Goal: Information Seeking & Learning: Learn about a topic

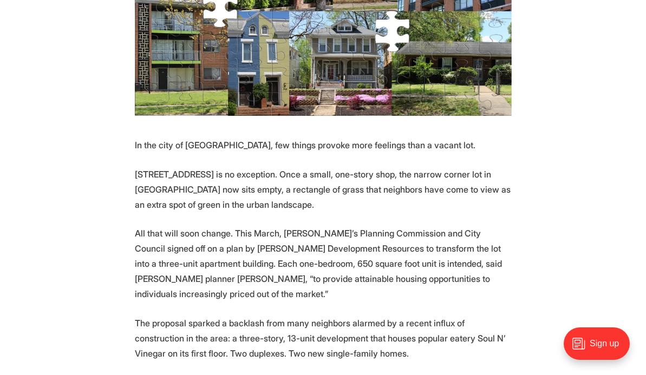
scroll to position [379, 0]
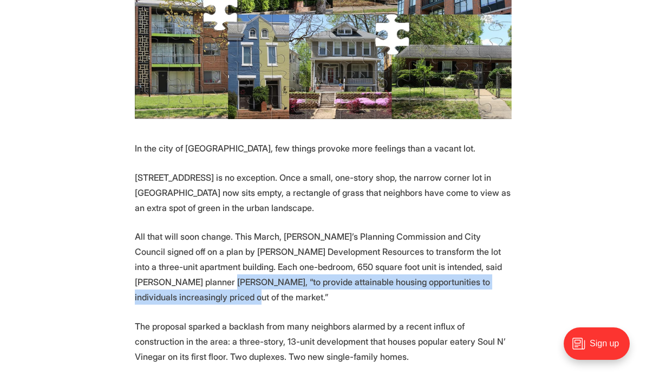
drag, startPoint x: 174, startPoint y: 259, endPoint x: 160, endPoint y: 275, distance: 20.7
click at [160, 275] on p "All that will soon change. This March, [PERSON_NAME]’s Planning Commission and …" at bounding box center [323, 267] width 377 height 76
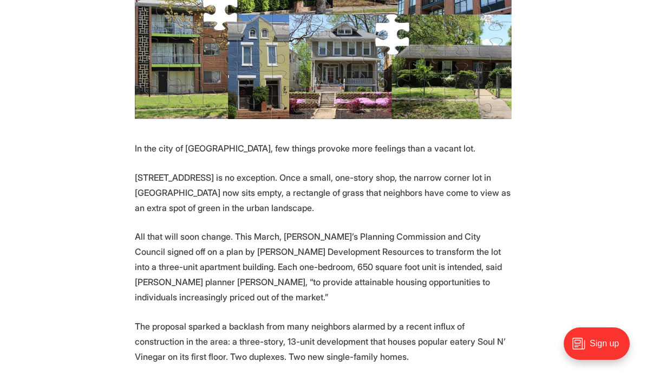
click at [177, 273] on p "All that will soon change. This March, [PERSON_NAME]’s Planning Commission and …" at bounding box center [323, 267] width 377 height 76
click at [168, 255] on p "All that will soon change. This March, [PERSON_NAME]’s Planning Commission and …" at bounding box center [323, 267] width 377 height 76
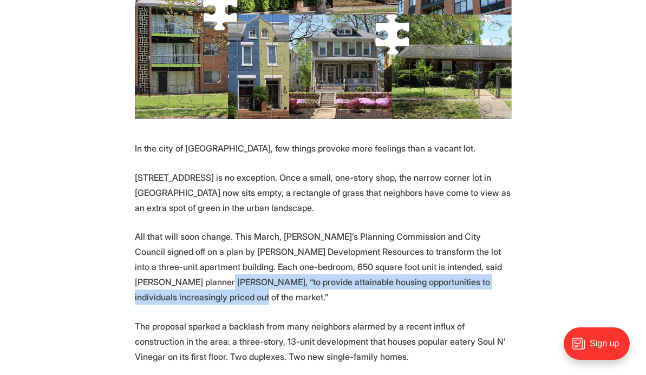
drag, startPoint x: 171, startPoint y: 257, endPoint x: 169, endPoint y: 273, distance: 16.9
click at [169, 273] on p "All that will soon change. This March, [PERSON_NAME]’s Planning Commission and …" at bounding box center [323, 267] width 377 height 76
drag, startPoint x: 169, startPoint y: 259, endPoint x: 174, endPoint y: 270, distance: 12.6
click at [174, 270] on p "All that will soon change. This March, [PERSON_NAME]’s Planning Commission and …" at bounding box center [323, 267] width 377 height 76
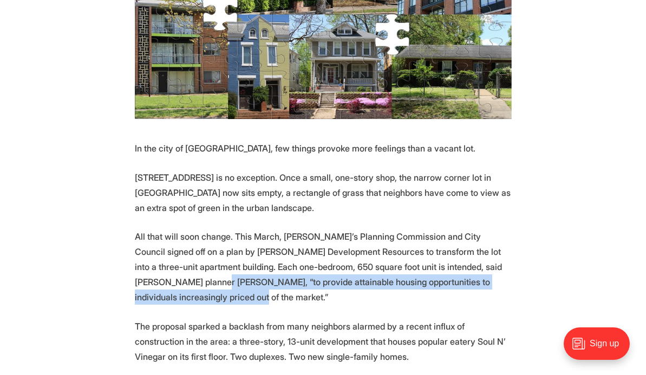
click at [174, 271] on p "All that will soon change. This March, [PERSON_NAME]’s Planning Commission and …" at bounding box center [323, 267] width 377 height 76
drag, startPoint x: 171, startPoint y: 261, endPoint x: 175, endPoint y: 271, distance: 11.2
click at [175, 271] on p "All that will soon change. This March, [PERSON_NAME]’s Planning Commission and …" at bounding box center [323, 267] width 377 height 76
drag, startPoint x: 171, startPoint y: 258, endPoint x: 174, endPoint y: 271, distance: 13.8
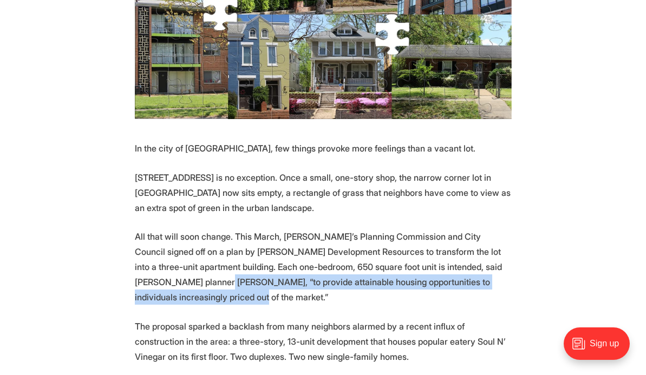
click at [174, 271] on p "All that will soon change. This March, [PERSON_NAME]’s Planning Commission and …" at bounding box center [323, 267] width 377 height 76
click at [174, 275] on p "All that will soon change. This March, [PERSON_NAME]’s Planning Commission and …" at bounding box center [323, 267] width 377 height 76
drag, startPoint x: 169, startPoint y: 258, endPoint x: 173, endPoint y: 272, distance: 14.6
click at [173, 272] on p "All that will soon change. This March, [PERSON_NAME]’s Planning Commission and …" at bounding box center [323, 267] width 377 height 76
click at [170, 278] on p "All that will soon change. This March, [PERSON_NAME]’s Planning Commission and …" at bounding box center [323, 267] width 377 height 76
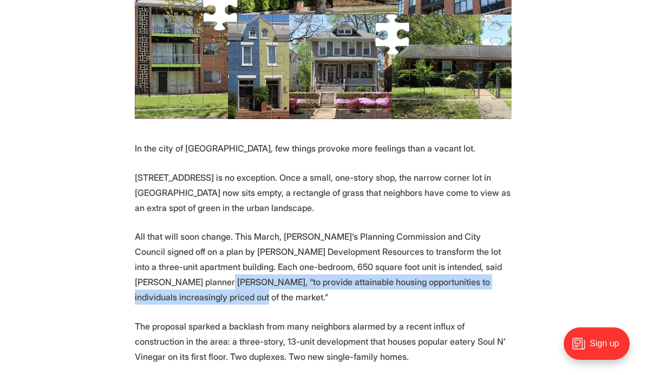
drag, startPoint x: 171, startPoint y: 257, endPoint x: 171, endPoint y: 273, distance: 16.3
click at [171, 273] on p "All that will soon change. This March, [PERSON_NAME]’s Planning Commission and …" at bounding box center [323, 267] width 377 height 76
drag, startPoint x: 171, startPoint y: 259, endPoint x: 174, endPoint y: 273, distance: 14.6
click at [174, 273] on p "All that will soon change. This March, [PERSON_NAME]’s Planning Commission and …" at bounding box center [323, 267] width 377 height 76
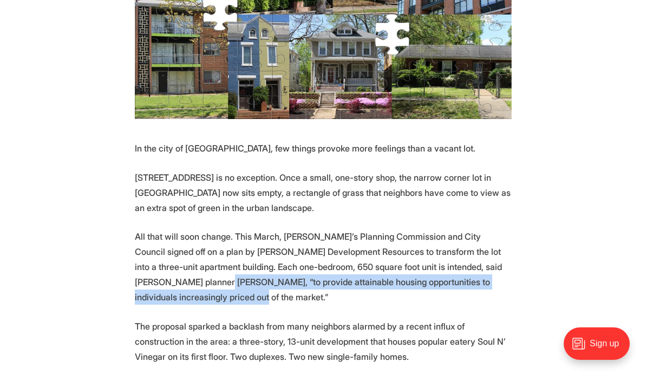
click at [174, 277] on p "All that will soon change. This March, [PERSON_NAME]’s Planning Commission and …" at bounding box center [323, 267] width 377 height 76
drag, startPoint x: 169, startPoint y: 259, endPoint x: 169, endPoint y: 272, distance: 13.0
click at [169, 272] on p "All that will soon change. This March, [PERSON_NAME]’s Planning Commission and …" at bounding box center [323, 267] width 377 height 76
drag, startPoint x: 169, startPoint y: 256, endPoint x: 173, endPoint y: 271, distance: 15.1
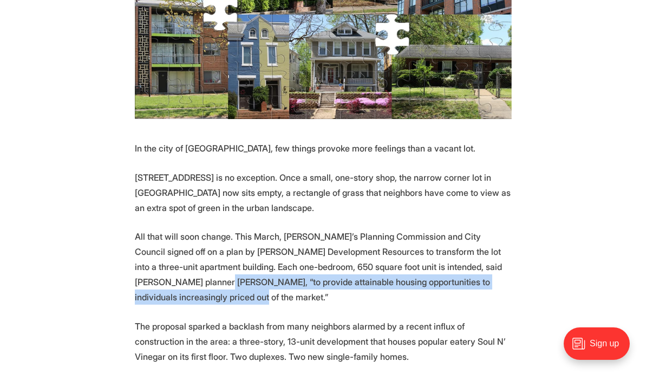
click at [173, 271] on p "All that will soon change. This March, [PERSON_NAME]’s Planning Commission and …" at bounding box center [323, 267] width 377 height 76
click at [172, 271] on p "All that will soon change. This March, [PERSON_NAME]’s Planning Commission and …" at bounding box center [323, 267] width 377 height 76
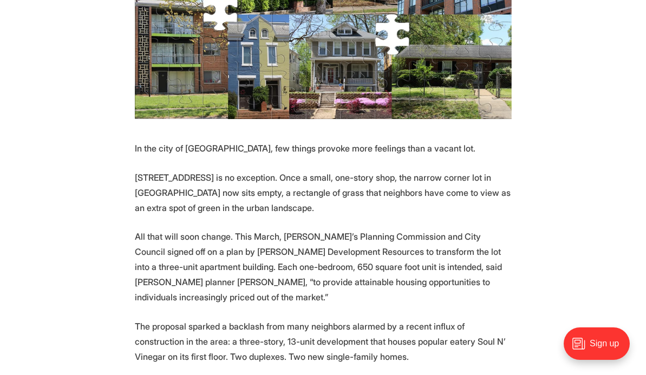
click at [172, 259] on p "All that will soon change. This March, [PERSON_NAME]’s Planning Commission and …" at bounding box center [323, 267] width 377 height 76
click at [172, 258] on p "All that will soon change. This March, [PERSON_NAME]’s Planning Commission and …" at bounding box center [323, 267] width 377 height 76
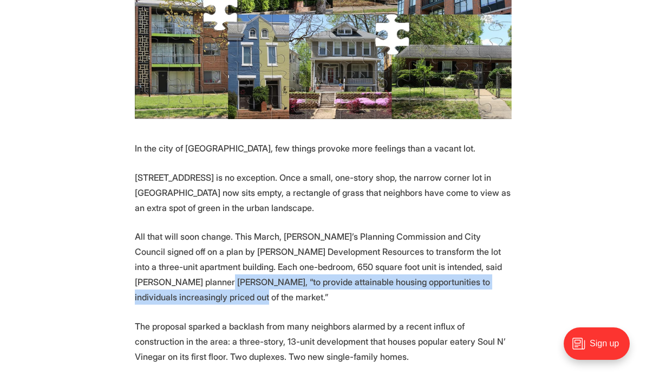
drag, startPoint x: 171, startPoint y: 258, endPoint x: 172, endPoint y: 271, distance: 13.6
click at [172, 271] on p "All that will soon change. This March, [PERSON_NAME]’s Planning Commission and …" at bounding box center [323, 267] width 377 height 76
click at [170, 273] on p "All that will soon change. This March, [PERSON_NAME]’s Planning Commission and …" at bounding box center [323, 267] width 377 height 76
drag, startPoint x: 169, startPoint y: 256, endPoint x: 172, endPoint y: 271, distance: 14.9
click at [172, 271] on p "All that will soon change. This March, [PERSON_NAME]’s Planning Commission and …" at bounding box center [323, 267] width 377 height 76
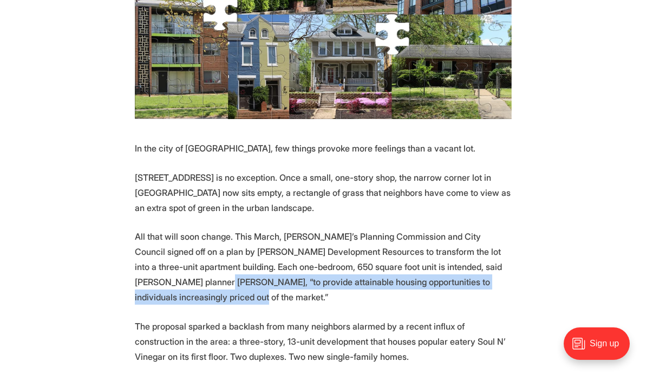
click at [172, 274] on p "All that will soon change. This March, [PERSON_NAME]’s Planning Commission and …" at bounding box center [323, 267] width 377 height 76
drag, startPoint x: 172, startPoint y: 258, endPoint x: 171, endPoint y: 275, distance: 16.3
click at [171, 275] on p "All that will soon change. This March, [PERSON_NAME]’s Planning Commission and …" at bounding box center [323, 267] width 377 height 76
drag, startPoint x: 171, startPoint y: 259, endPoint x: 171, endPoint y: 271, distance: 11.4
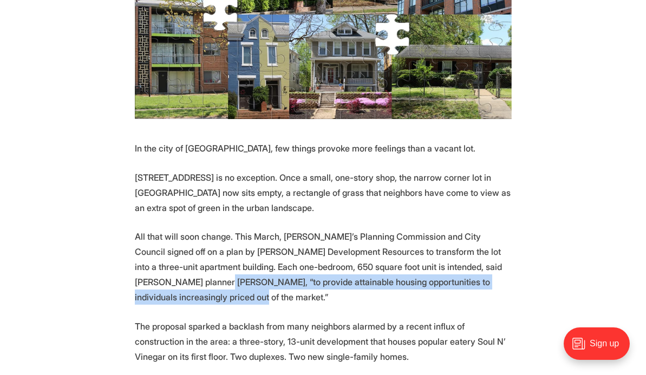
click at [171, 271] on p "All that will soon change. This March, [PERSON_NAME]’s Planning Commission and …" at bounding box center [323, 267] width 377 height 76
click at [170, 273] on p "All that will soon change. This March, [PERSON_NAME]’s Planning Commission and …" at bounding box center [323, 267] width 377 height 76
click at [170, 272] on p "All that will soon change. This March, [PERSON_NAME]’s Planning Commission and …" at bounding box center [323, 267] width 377 height 76
click at [169, 272] on p "All that will soon change. This March, [PERSON_NAME]’s Planning Commission and …" at bounding box center [323, 267] width 377 height 76
drag, startPoint x: 169, startPoint y: 258, endPoint x: 169, endPoint y: 276, distance: 17.3
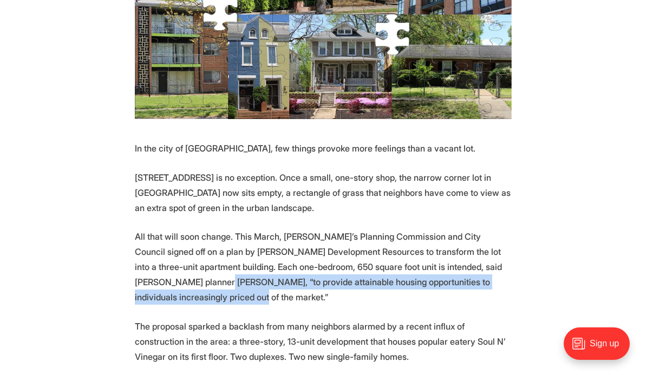
click at [169, 276] on p "All that will soon change. This March, [PERSON_NAME]’s Planning Commission and …" at bounding box center [323, 267] width 377 height 76
drag, startPoint x: 169, startPoint y: 276, endPoint x: 171, endPoint y: 260, distance: 15.2
click at [171, 260] on p "All that will soon change. This March, [PERSON_NAME]’s Planning Commission and …" at bounding box center [323, 267] width 377 height 76
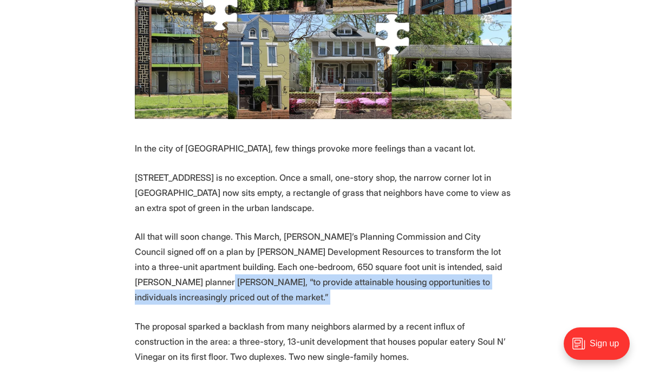
drag, startPoint x: 171, startPoint y: 260, endPoint x: 173, endPoint y: 275, distance: 14.9
click at [173, 275] on p "All that will soon change. This March, [PERSON_NAME]’s Planning Commission and …" at bounding box center [323, 267] width 377 height 76
click at [173, 278] on p "All that will soon change. This March, [PERSON_NAME]’s Planning Commission and …" at bounding box center [323, 267] width 377 height 76
drag, startPoint x: 172, startPoint y: 258, endPoint x: 171, endPoint y: 270, distance: 12.0
click at [171, 270] on p "All that will soon change. This March, [PERSON_NAME]’s Planning Commission and …" at bounding box center [323, 267] width 377 height 76
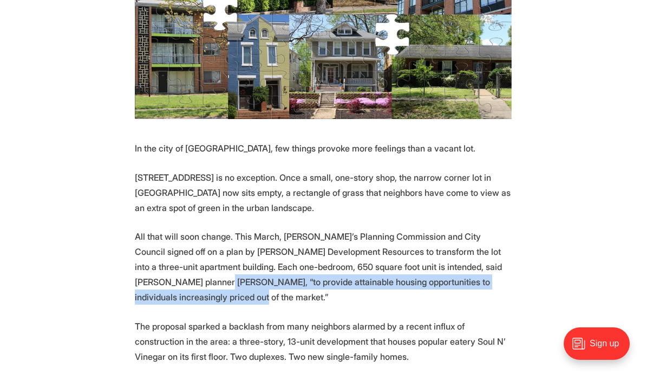
click at [169, 276] on p "All that will soon change. This March, [PERSON_NAME]’s Planning Commission and …" at bounding box center [323, 267] width 377 height 76
drag, startPoint x: 170, startPoint y: 258, endPoint x: 171, endPoint y: 273, distance: 15.7
click at [171, 273] on p "All that will soon change. This March, [PERSON_NAME]’s Planning Commission and …" at bounding box center [323, 267] width 377 height 76
drag, startPoint x: 171, startPoint y: 259, endPoint x: 173, endPoint y: 271, distance: 12.6
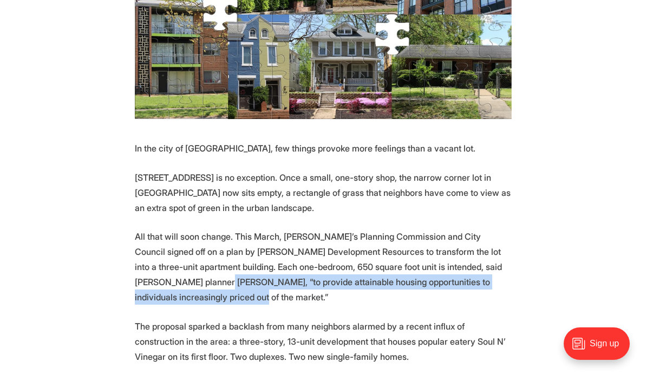
click at [173, 271] on p "All that will soon change. This March, [PERSON_NAME]’s Planning Commission and …" at bounding box center [323, 267] width 377 height 76
click at [173, 273] on p "All that will soon change. This March, [PERSON_NAME]’s Planning Commission and …" at bounding box center [323, 267] width 377 height 76
drag, startPoint x: 171, startPoint y: 258, endPoint x: 171, endPoint y: 273, distance: 15.7
click at [171, 272] on p "All that will soon change. This March, [PERSON_NAME]’s Planning Commission and …" at bounding box center [323, 267] width 377 height 76
click at [170, 275] on p "All that will soon change. This March, [PERSON_NAME]’s Planning Commission and …" at bounding box center [323, 267] width 377 height 76
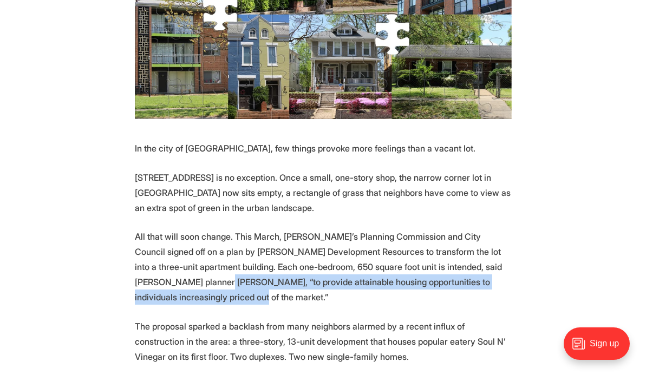
drag, startPoint x: 172, startPoint y: 257, endPoint x: 172, endPoint y: 272, distance: 14.6
click at [172, 272] on p "All that will soon change. This March, [PERSON_NAME]’s Planning Commission and …" at bounding box center [323, 267] width 377 height 76
drag, startPoint x: 171, startPoint y: 258, endPoint x: 171, endPoint y: 271, distance: 13.5
click at [171, 271] on p "All that will soon change. This March, [PERSON_NAME]’s Planning Commission and …" at bounding box center [323, 267] width 377 height 76
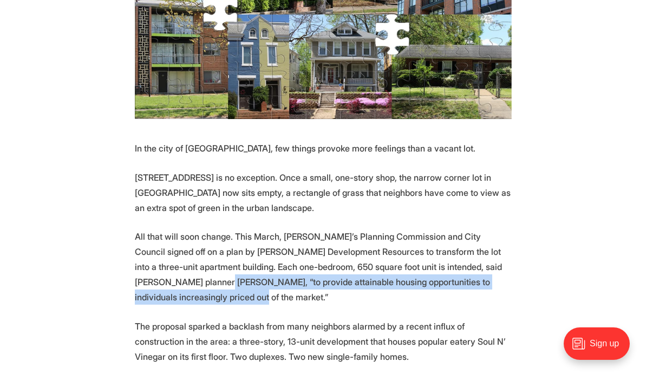
click at [171, 271] on p "All that will soon change. This March, [PERSON_NAME]’s Planning Commission and …" at bounding box center [323, 267] width 377 height 76
drag, startPoint x: 169, startPoint y: 257, endPoint x: 172, endPoint y: 273, distance: 16.6
click at [172, 273] on p "All that will soon change. This March, [PERSON_NAME]’s Planning Commission and …" at bounding box center [323, 267] width 377 height 76
drag, startPoint x: 173, startPoint y: 265, endPoint x: 177, endPoint y: 278, distance: 13.4
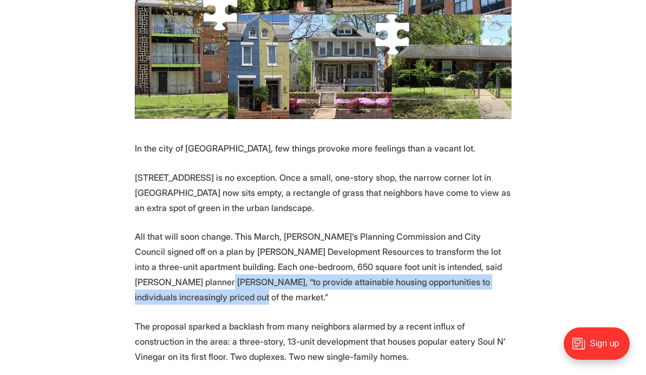
click at [177, 278] on p "All that will soon change. This March, [PERSON_NAME]’s Planning Commission and …" at bounding box center [323, 267] width 377 height 76
drag, startPoint x: 169, startPoint y: 257, endPoint x: 171, endPoint y: 276, distance: 19.0
click at [171, 276] on p "All that will soon change. This March, [PERSON_NAME]’s Planning Commission and …" at bounding box center [323, 267] width 377 height 76
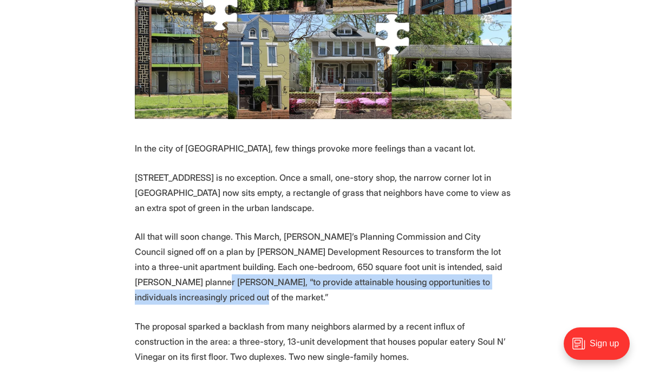
drag, startPoint x: 168, startPoint y: 257, endPoint x: 174, endPoint y: 273, distance: 17.5
click at [174, 273] on p "All that will soon change. This March, [PERSON_NAME]’s Planning Commission and …" at bounding box center [323, 267] width 377 height 76
click at [174, 276] on p "All that will soon change. This March, [PERSON_NAME]’s Planning Commission and …" at bounding box center [323, 267] width 377 height 76
drag, startPoint x: 171, startPoint y: 255, endPoint x: 174, endPoint y: 271, distance: 16.6
click at [174, 271] on p "All that will soon change. This March, [PERSON_NAME]’s Planning Commission and …" at bounding box center [323, 267] width 377 height 76
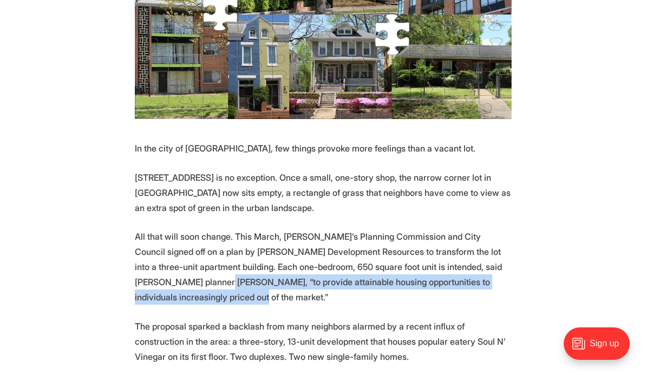
click at [174, 271] on p "All that will soon change. This March, [PERSON_NAME]’s Planning Commission and …" at bounding box center [323, 267] width 377 height 76
drag, startPoint x: 171, startPoint y: 264, endPoint x: 171, endPoint y: 273, distance: 8.7
click at [171, 273] on p "All that will soon change. This March, [PERSON_NAME]’s Planning Commission and …" at bounding box center [323, 267] width 377 height 76
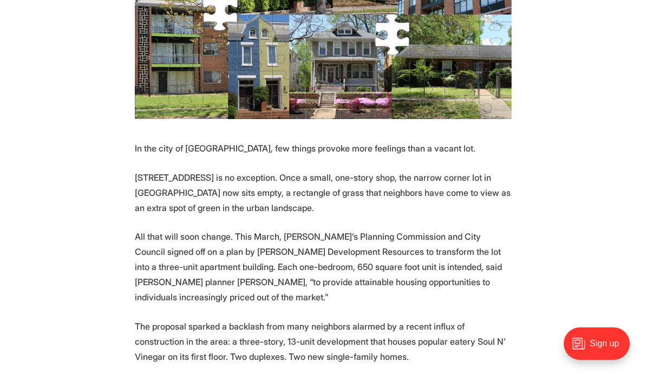
click at [171, 273] on p "All that will soon change. This March, [PERSON_NAME]’s Planning Commission and …" at bounding box center [323, 267] width 377 height 76
drag, startPoint x: 171, startPoint y: 258, endPoint x: 177, endPoint y: 267, distance: 10.5
click at [177, 267] on p "All that will soon change. This March, [PERSON_NAME]’s Planning Commission and …" at bounding box center [323, 267] width 377 height 76
click at [178, 270] on p "All that will soon change. This March, [PERSON_NAME]’s Planning Commission and …" at bounding box center [323, 267] width 377 height 76
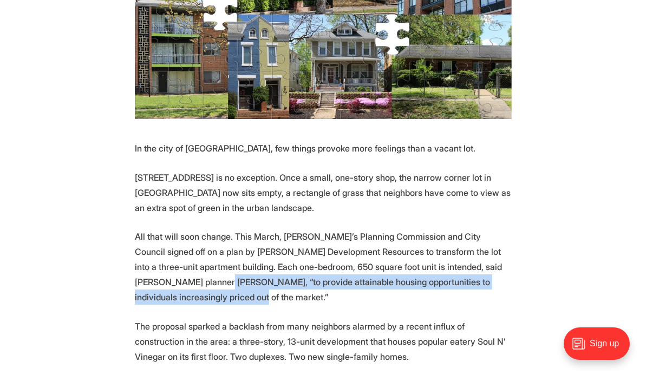
drag, startPoint x: 172, startPoint y: 256, endPoint x: 178, endPoint y: 276, distance: 21.1
click at [178, 276] on p "All that will soon change. This March, [PERSON_NAME]’s Planning Commission and …" at bounding box center [323, 267] width 377 height 76
drag, startPoint x: 169, startPoint y: 257, endPoint x: 174, endPoint y: 273, distance: 17.1
click at [174, 273] on p "All that will soon change. This March, [PERSON_NAME]’s Planning Commission and …" at bounding box center [323, 267] width 377 height 76
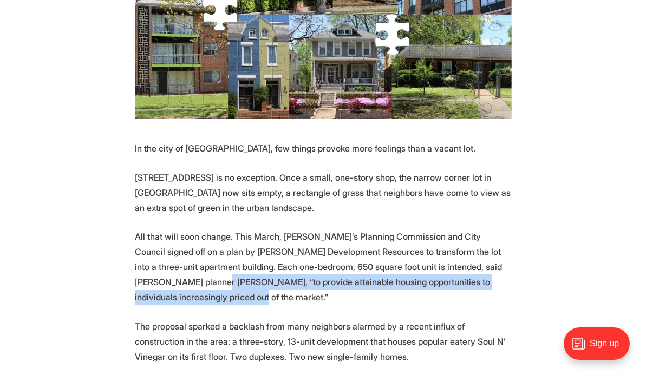
click at [174, 273] on p "All that will soon change. This March, [PERSON_NAME]’s Planning Commission and …" at bounding box center [323, 267] width 377 height 76
drag, startPoint x: 169, startPoint y: 256, endPoint x: 175, endPoint y: 275, distance: 19.5
click at [175, 275] on p "All that will soon change. This March, [PERSON_NAME]’s Planning Commission and …" at bounding box center [323, 267] width 377 height 76
click at [176, 277] on p "All that will soon change. This March, [PERSON_NAME]’s Planning Commission and …" at bounding box center [323, 267] width 377 height 76
drag, startPoint x: 171, startPoint y: 258, endPoint x: 180, endPoint y: 272, distance: 17.0
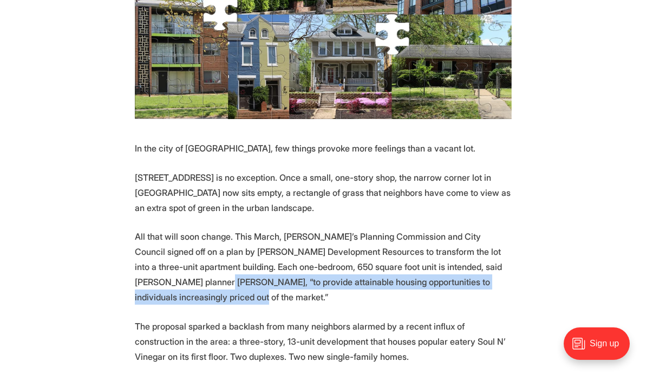
click at [180, 272] on p "All that will soon change. This March, [PERSON_NAME]’s Planning Commission and …" at bounding box center [323, 267] width 377 height 76
drag, startPoint x: 170, startPoint y: 258, endPoint x: 171, endPoint y: 274, distance: 15.7
click at [171, 274] on p "All that will soon change. This March, [PERSON_NAME]’s Planning Commission and …" at bounding box center [323, 267] width 377 height 76
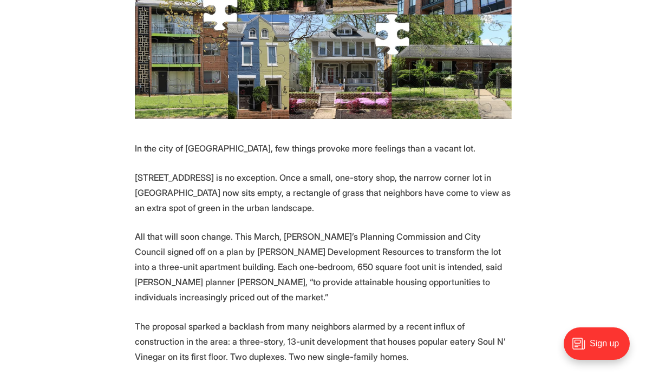
click at [168, 273] on p "All that will soon change. This March, [PERSON_NAME]’s Planning Commission and …" at bounding box center [323, 267] width 377 height 76
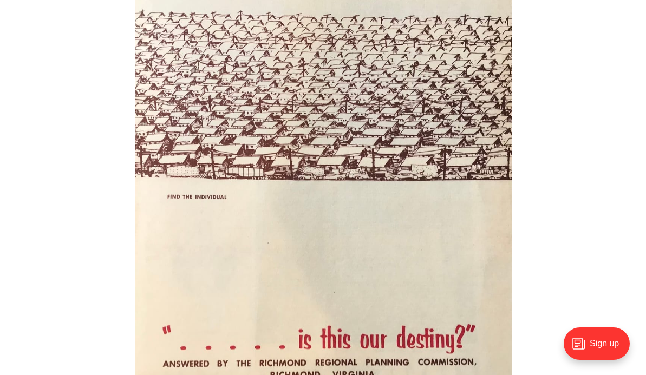
scroll to position [2328, 0]
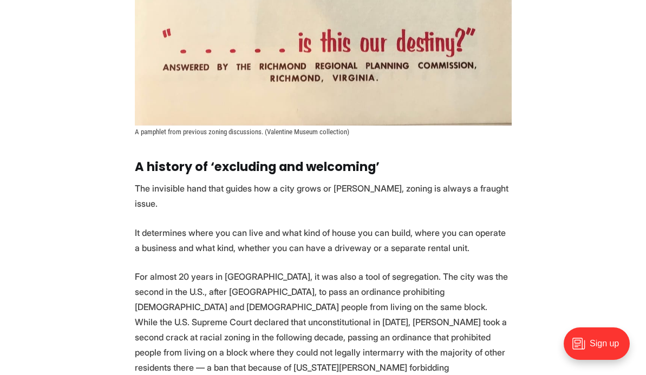
scroll to position [2653, 0]
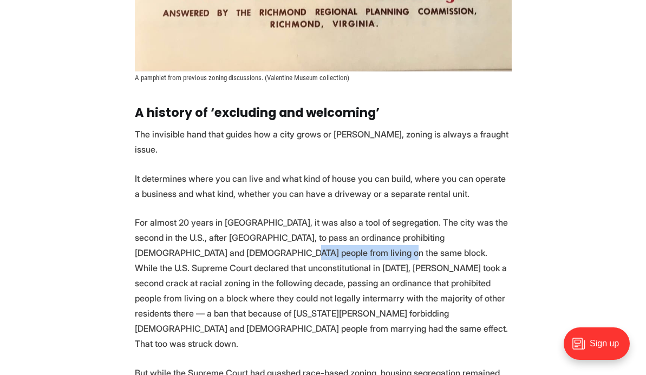
drag, startPoint x: 186, startPoint y: 171, endPoint x: 291, endPoint y: 171, distance: 105.1
click at [290, 215] on p "For almost 20 years in [GEOGRAPHIC_DATA], it was also a tool of segregation. Th…" at bounding box center [323, 283] width 377 height 136
click at [291, 215] on p "For almost 20 years in [GEOGRAPHIC_DATA], it was also a tool of segregation. Th…" at bounding box center [323, 283] width 377 height 136
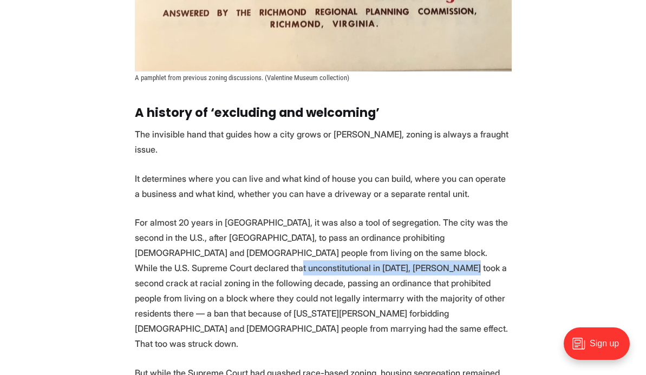
drag, startPoint x: 139, startPoint y: 187, endPoint x: 296, endPoint y: 185, distance: 157.0
click at [296, 215] on p "For almost 20 years in [GEOGRAPHIC_DATA], it was also a tool of segregation. Th…" at bounding box center [323, 283] width 377 height 136
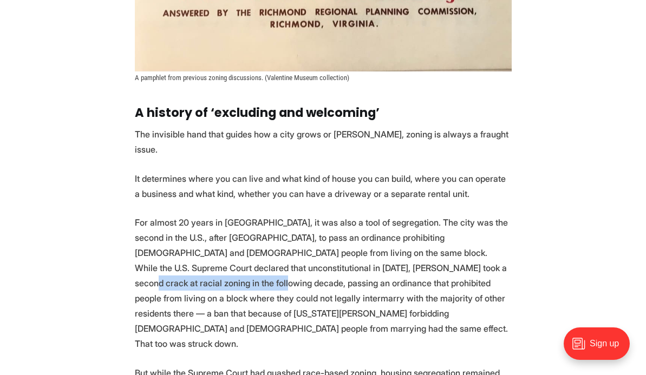
drag, startPoint x: 349, startPoint y: 183, endPoint x: 520, endPoint y: 178, distance: 171.2
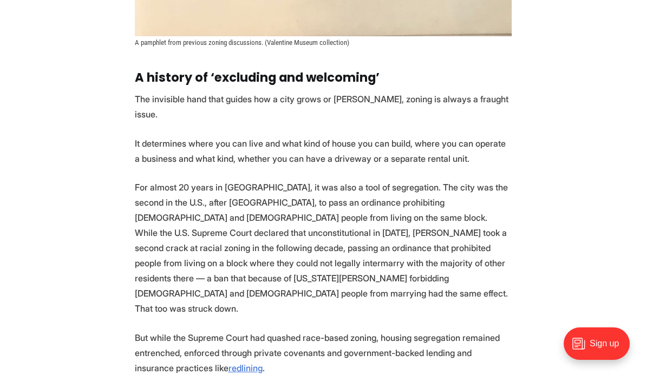
scroll to position [2707, 0]
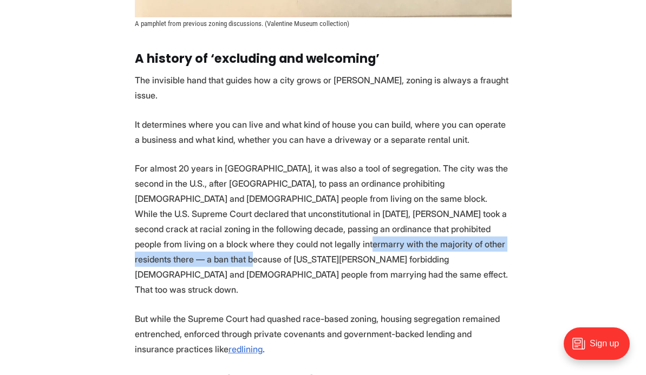
drag, startPoint x: 192, startPoint y: 162, endPoint x: 443, endPoint y: 160, distance: 251.3
click at [443, 161] on p "For almost 20 years in [GEOGRAPHIC_DATA], it was also a tool of segregation. Th…" at bounding box center [323, 229] width 377 height 136
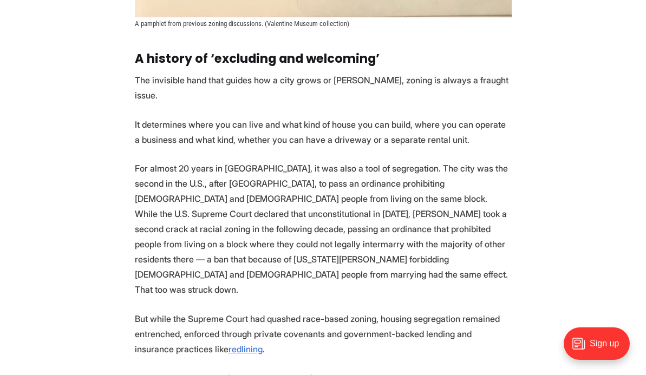
click at [386, 177] on p "For almost 20 years in [GEOGRAPHIC_DATA], it was also a tool of segregation. Th…" at bounding box center [323, 229] width 377 height 136
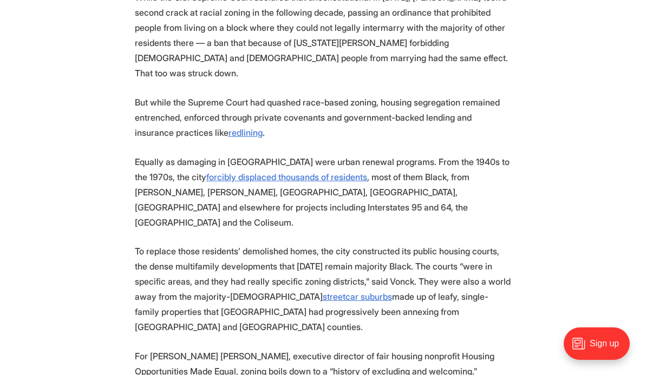
scroll to position [2978, 0]
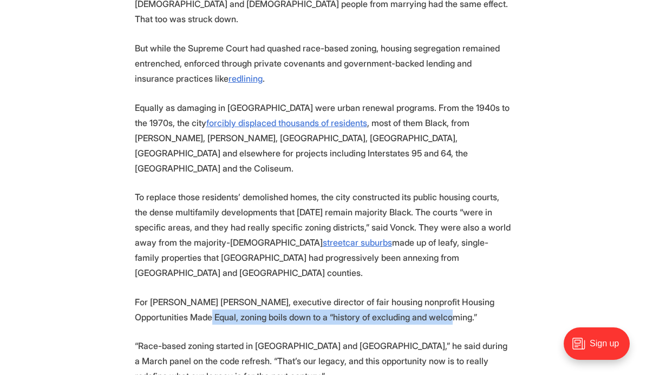
drag, startPoint x: 181, startPoint y: 173, endPoint x: 505, endPoint y: 166, distance: 323.9
click at [505, 295] on p "For [PERSON_NAME] [PERSON_NAME], executive director of fair housing nonprofit H…" at bounding box center [323, 310] width 377 height 30
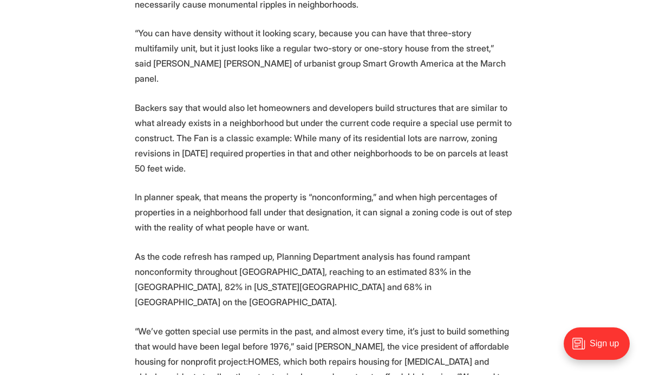
scroll to position [4982, 0]
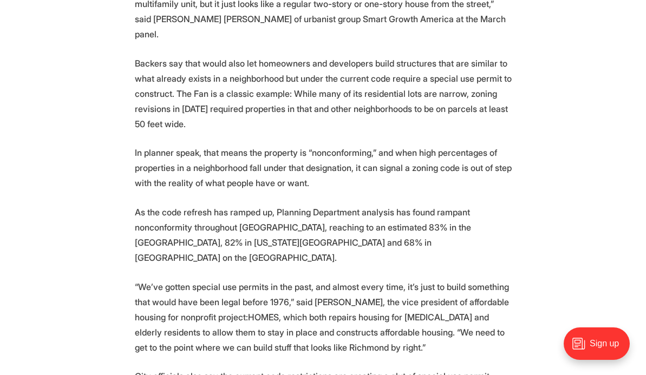
click at [187, 205] on p "As the code refresh has ramped up, Planning Department analysis has found rampa…" at bounding box center [323, 235] width 377 height 61
drag, startPoint x: 209, startPoint y: 66, endPoint x: 266, endPoint y: 65, distance: 56.9
click at [266, 279] on p "“We’ve gotten special use permits in the past, and almost every time, it’s just…" at bounding box center [323, 317] width 377 height 76
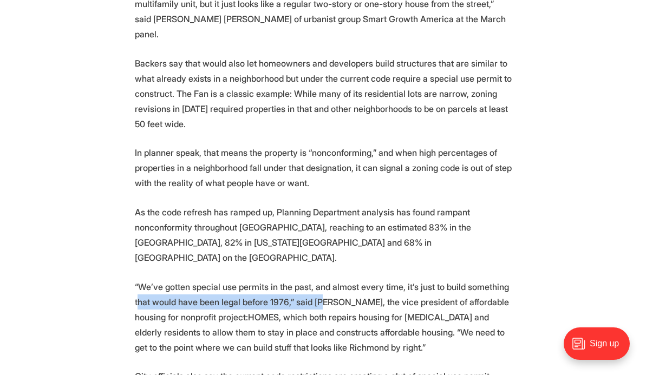
drag, startPoint x: 139, startPoint y: 84, endPoint x: 322, endPoint y: 82, distance: 183.6
click at [322, 279] on p "“We’ve gotten special use permits in the past, and almost every time, it’s just…" at bounding box center [323, 317] width 377 height 76
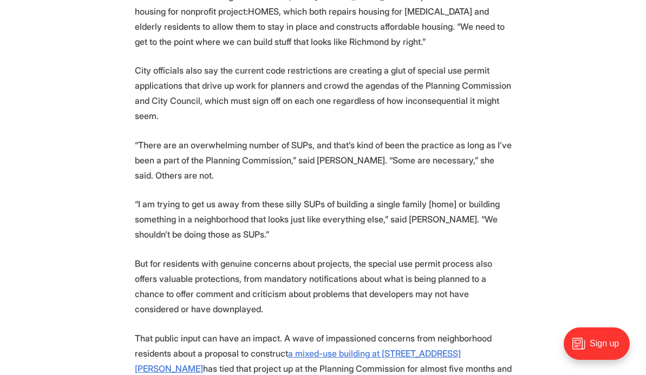
scroll to position [5307, 0]
